Goal: Use online tool/utility: Utilize a website feature to perform a specific function

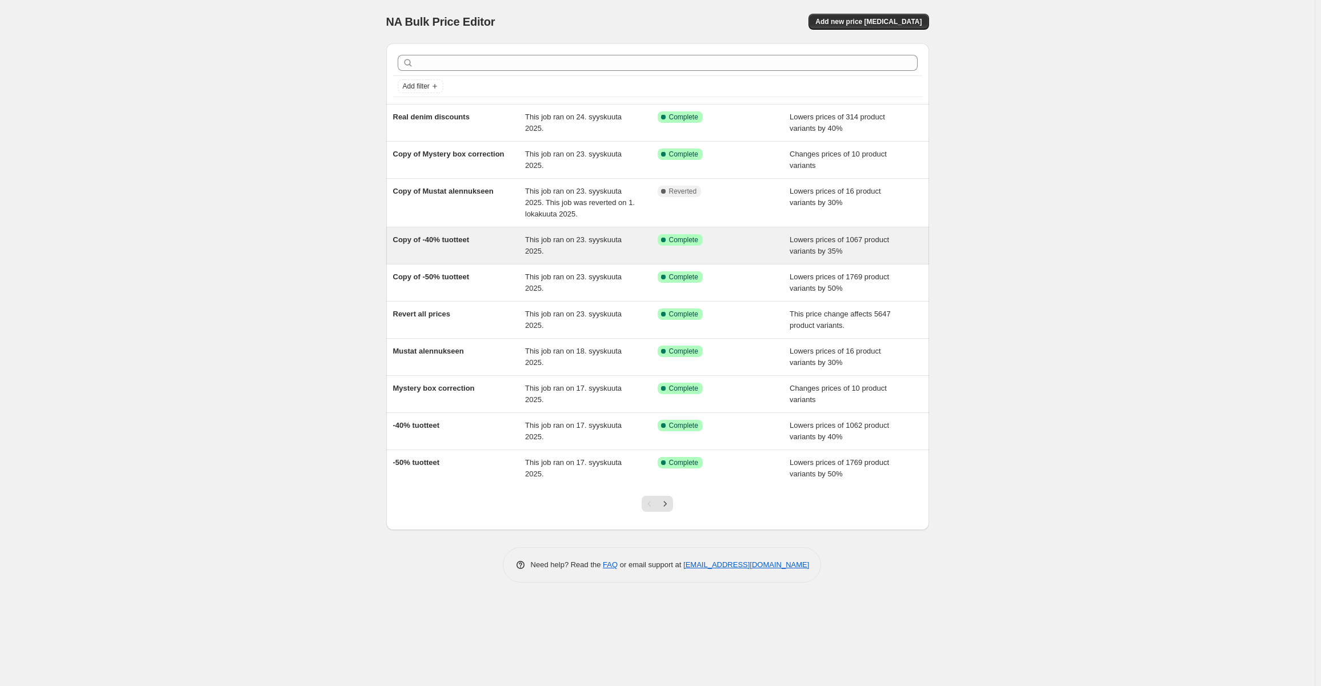
click at [458, 240] on span "Copy of -40% tuotteet" at bounding box center [431, 239] width 77 height 9
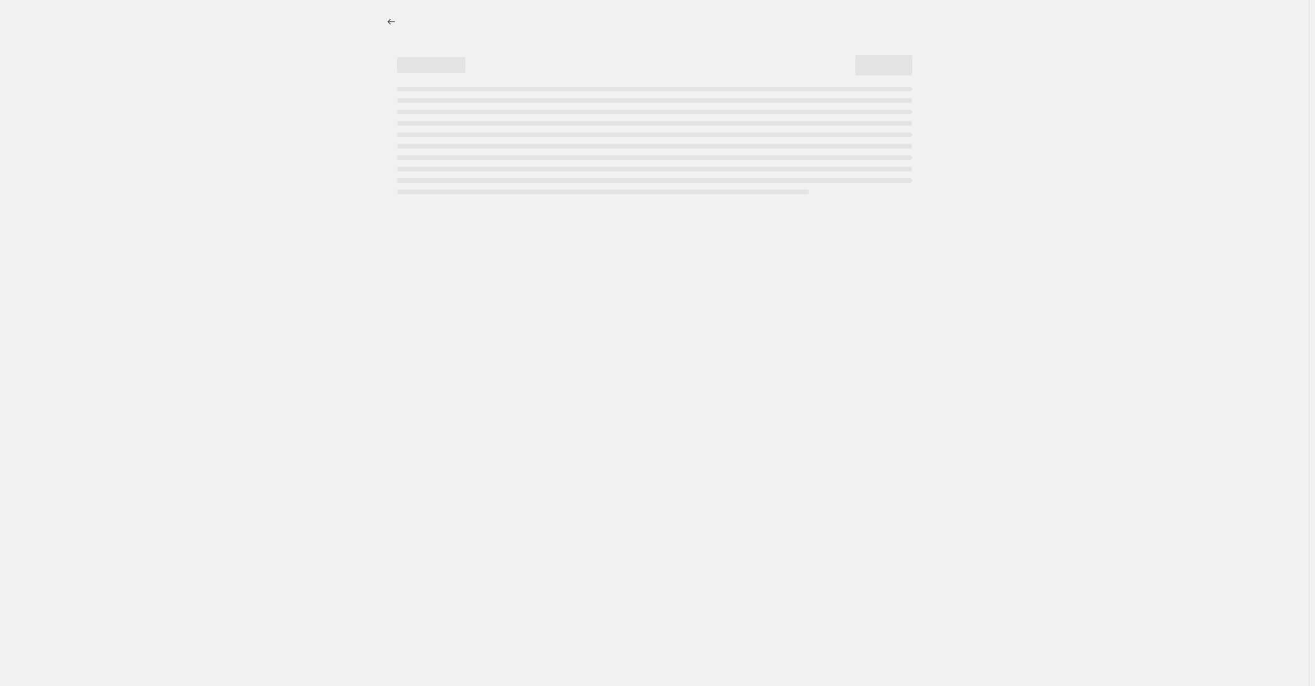
select select "percentage"
select select "tag"
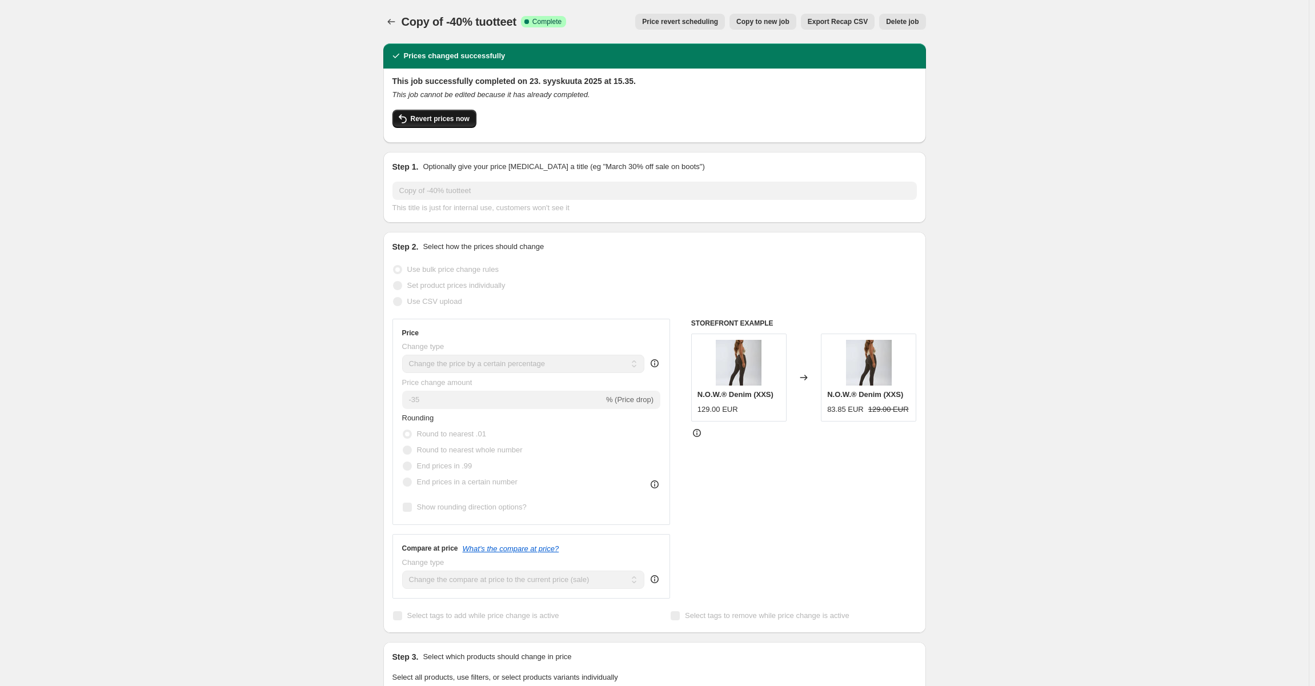
click at [436, 119] on span "Revert prices now" at bounding box center [440, 118] width 59 height 9
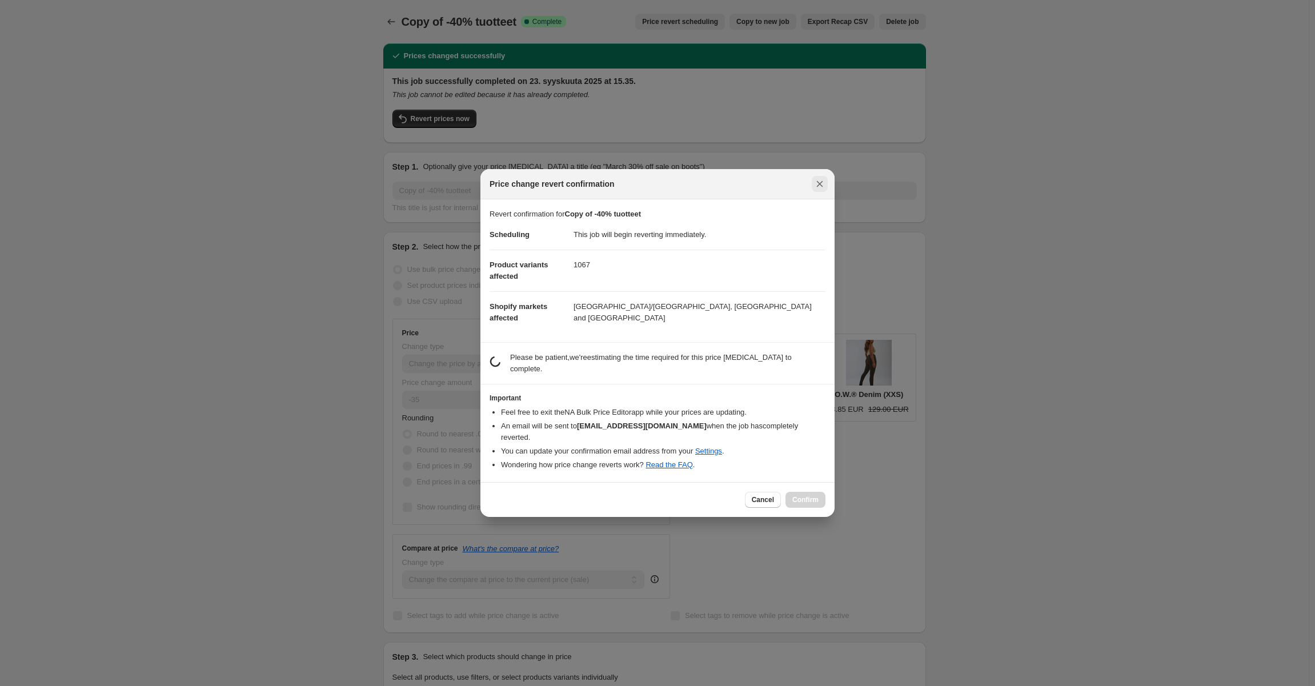
click at [823, 190] on icon "Close" at bounding box center [819, 183] width 11 height 11
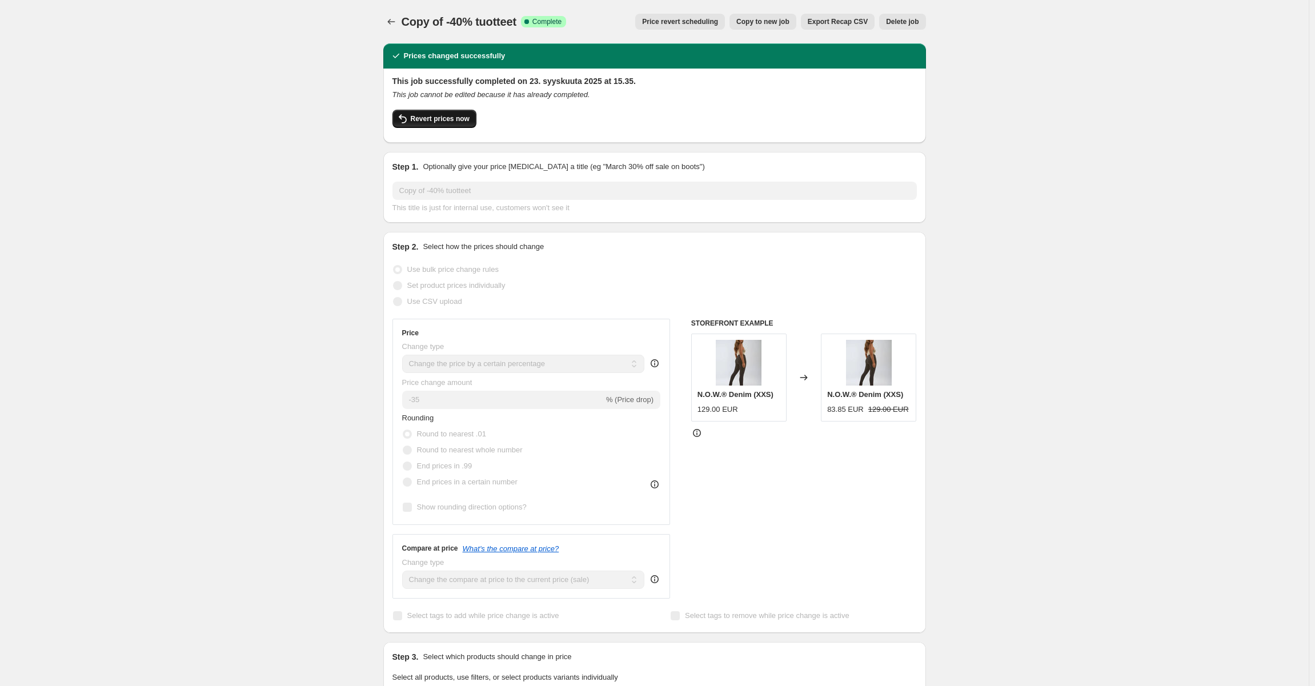
click at [438, 127] on button "Revert prices now" at bounding box center [434, 119] width 84 height 18
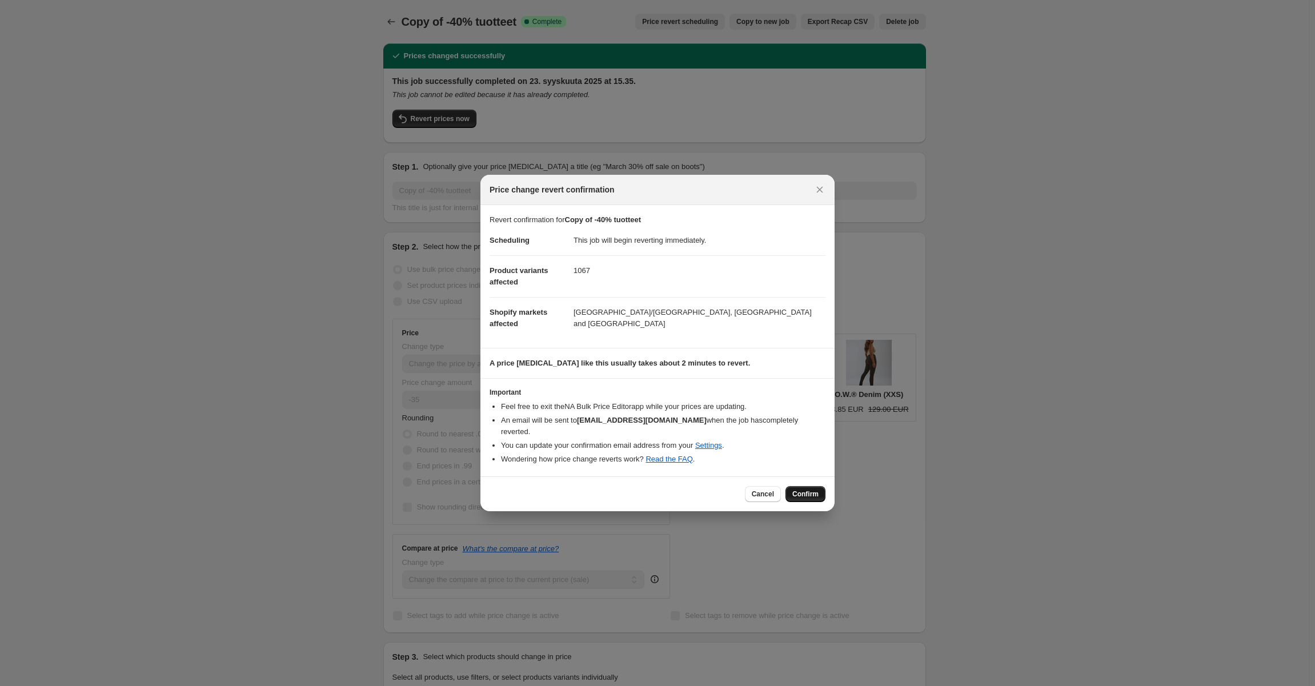
click at [799, 490] on span "Confirm" at bounding box center [805, 494] width 26 height 9
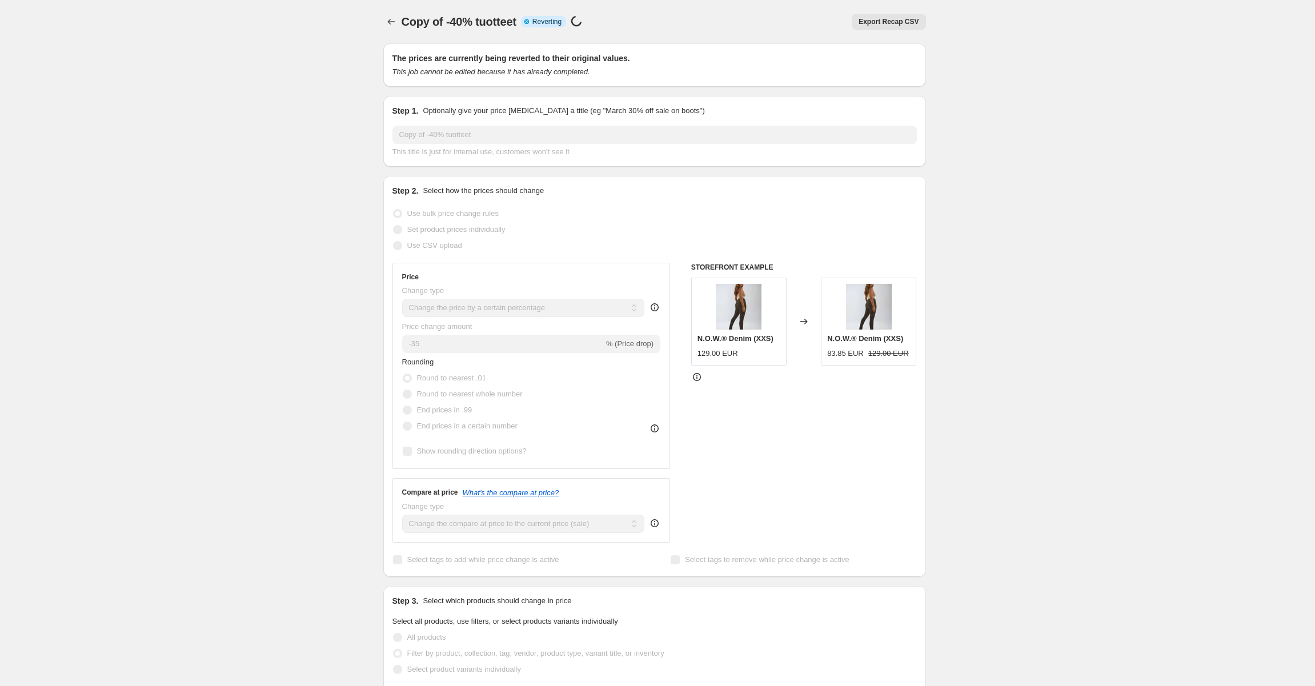
select select "percentage"
select select "tag"
